Goal: Task Accomplishment & Management: Use online tool/utility

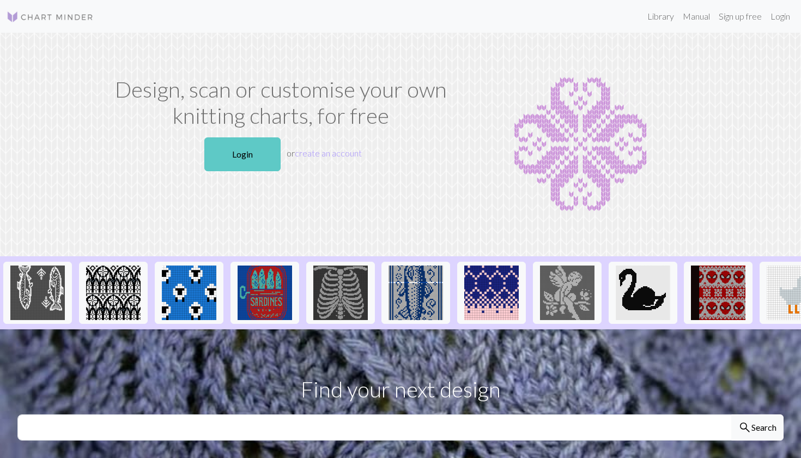
click at [263, 148] on link "Login" at bounding box center [242, 154] width 76 height 34
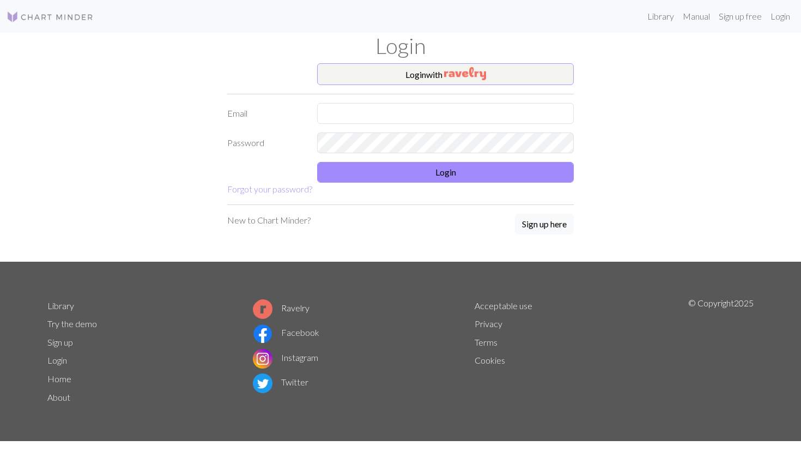
click at [436, 79] on button "Login with" at bounding box center [445, 74] width 257 height 22
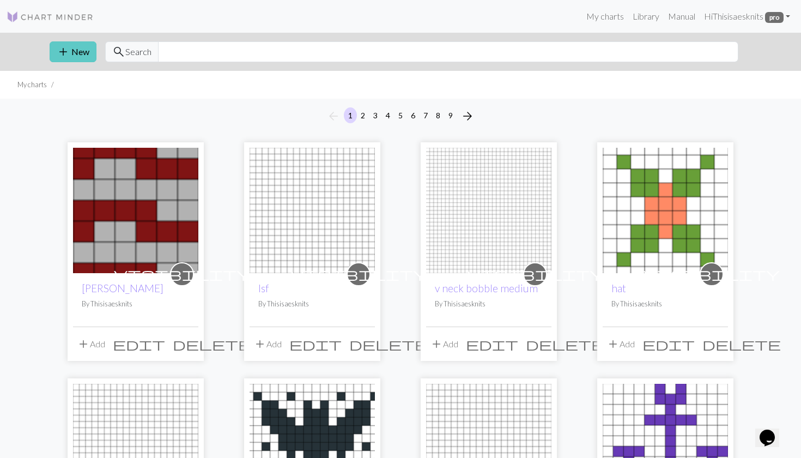
click at [70, 54] on button "add New" at bounding box center [73, 51] width 47 height 21
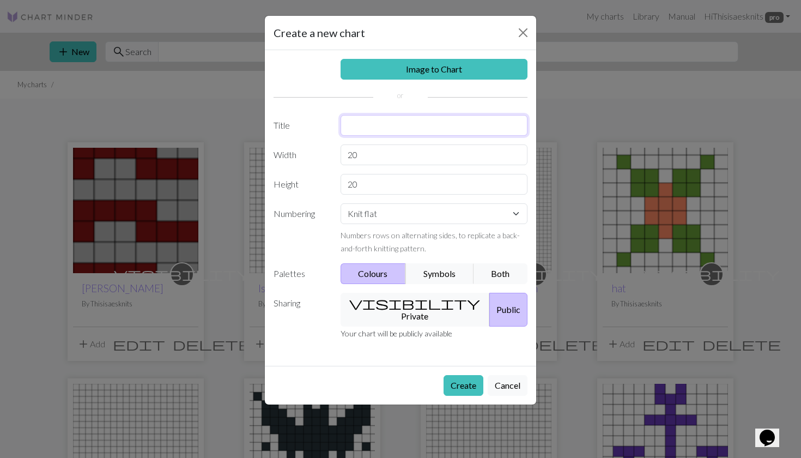
click at [406, 121] on input "text" at bounding box center [433, 125] width 187 height 21
type input "cat"
select select "round"
click at [410, 306] on button "visibility Private" at bounding box center [415, 310] width 150 height 34
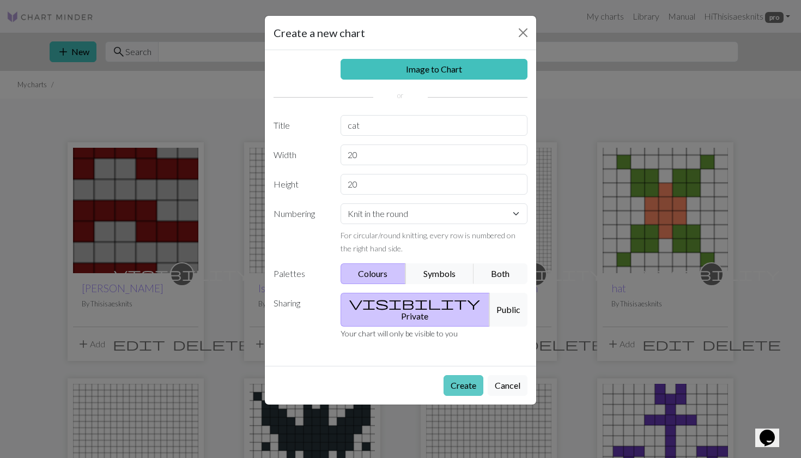
click at [466, 376] on button "Create" at bounding box center [463, 385] width 40 height 21
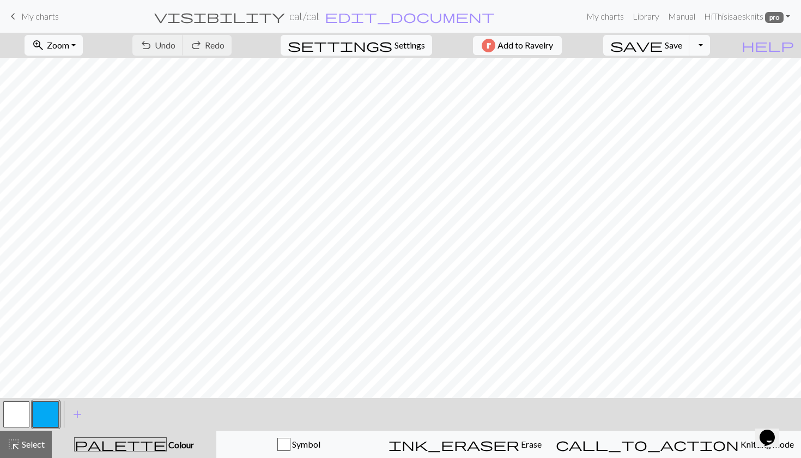
click at [54, 406] on button "button" at bounding box center [46, 414] width 26 height 26
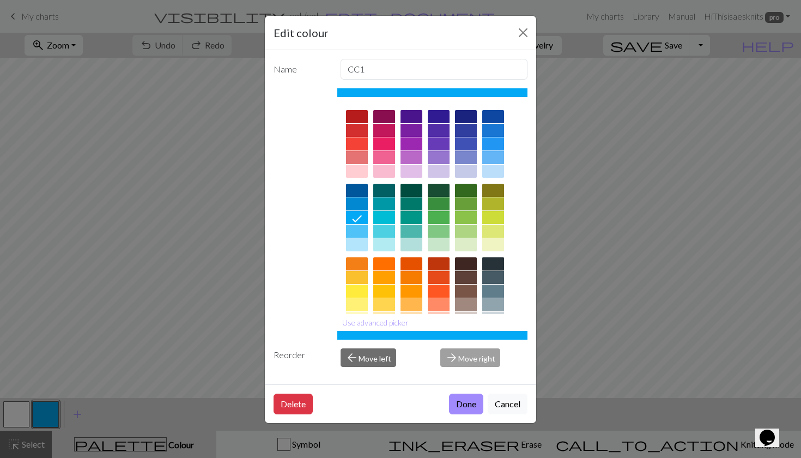
click at [494, 260] on div at bounding box center [493, 263] width 22 height 13
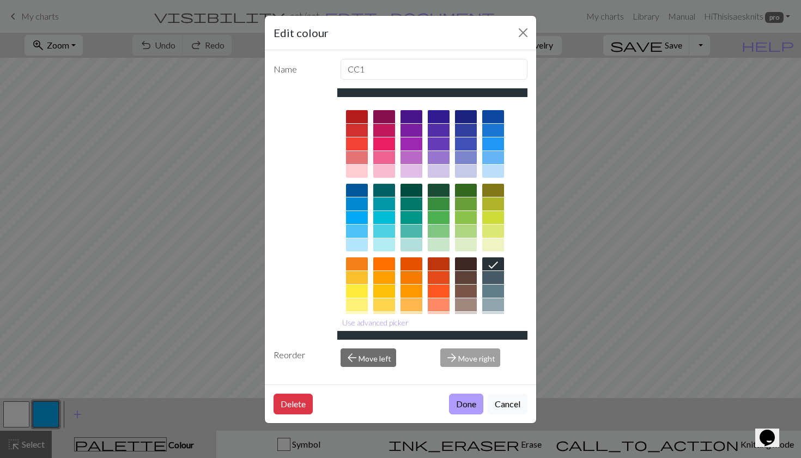
click at [469, 405] on button "Done" at bounding box center [466, 403] width 34 height 21
